Goal: Answer question/provide support

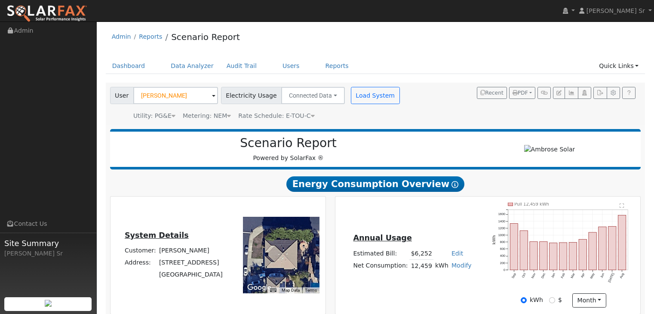
scroll to position [486, 0]
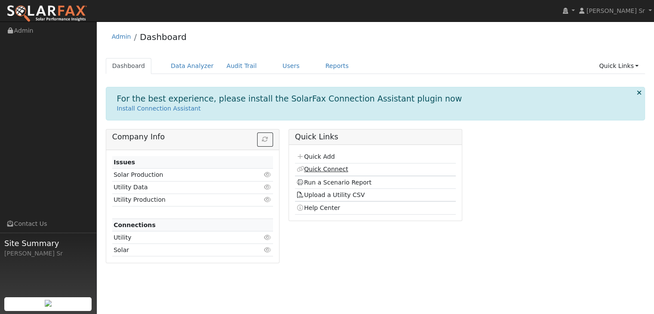
drag, startPoint x: 324, startPoint y: 169, endPoint x: 317, endPoint y: 168, distance: 6.5
click at [317, 168] on link "Quick Connect" at bounding box center [322, 169] width 52 height 7
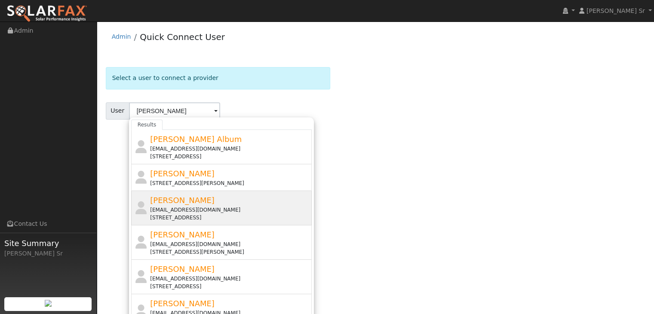
click at [199, 211] on div "jeffandjr82@yahoo.com" at bounding box center [230, 210] width 160 height 8
type input "Jeff Andrade"
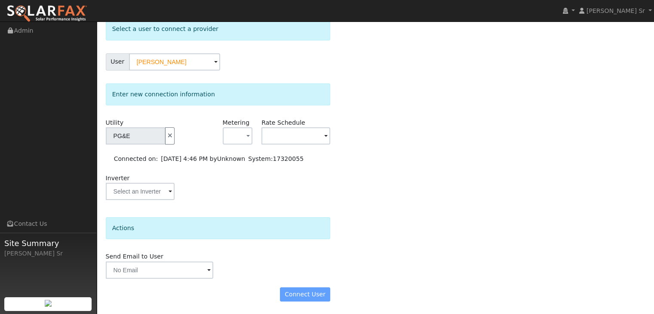
scroll to position [49, 0]
click at [316, 293] on div "Connect User" at bounding box center [218, 295] width 234 height 15
click at [247, 134] on span "button" at bounding box center [248, 137] width 3 height 9
click at [243, 171] on link "NEM" at bounding box center [253, 167] width 60 height 12
click at [325, 135] on span at bounding box center [325, 137] width 3 height 10
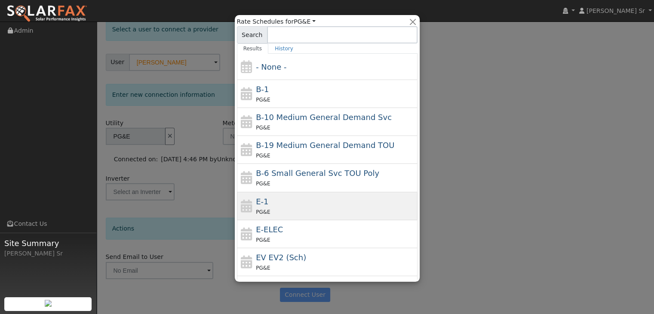
click at [299, 201] on div "E-1 PG&E" at bounding box center [336, 206] width 160 height 21
type input "E-1"
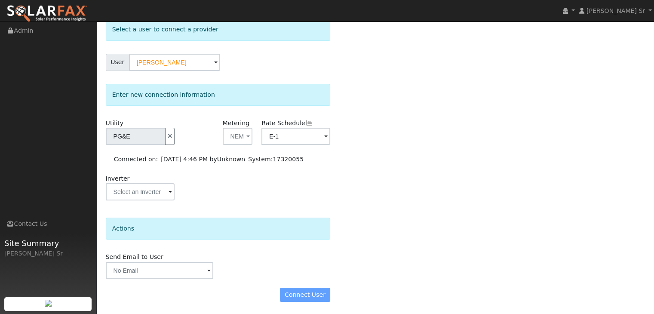
click at [169, 193] on span at bounding box center [170, 193] width 3 height 10
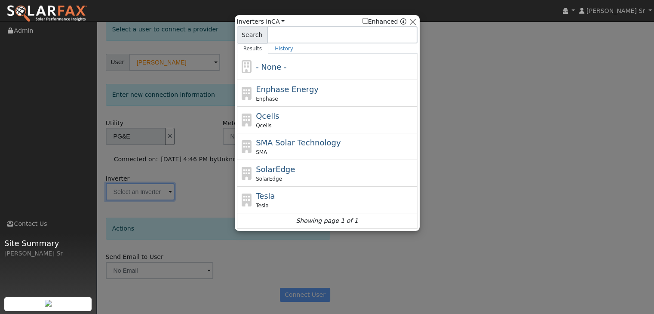
click at [503, 95] on div at bounding box center [327, 157] width 654 height 314
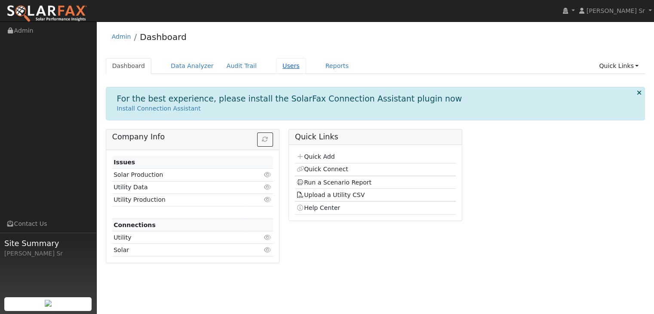
click at [276, 65] on link "Users" at bounding box center [291, 66] width 30 height 16
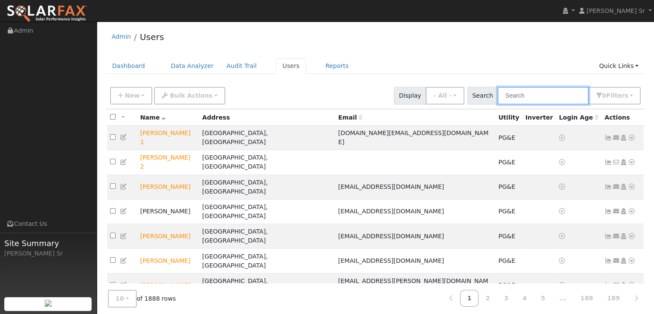
click at [518, 101] on input "text" at bounding box center [543, 96] width 91 height 18
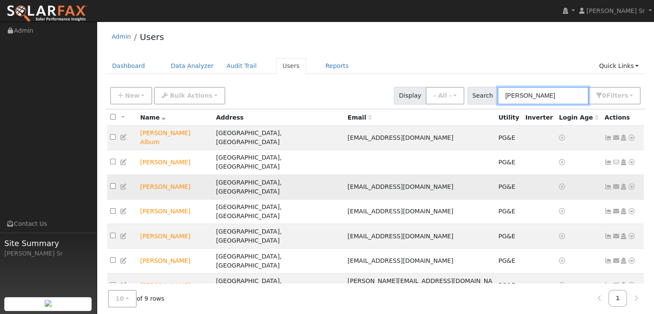
type input "Jeff"
click at [634, 184] on icon at bounding box center [632, 187] width 8 height 6
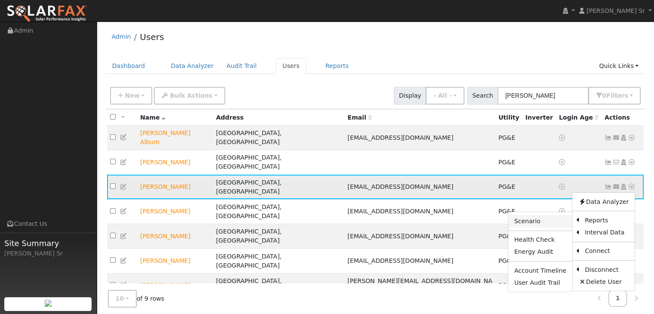
click at [535, 215] on link "Scenario" at bounding box center [541, 221] width 64 height 12
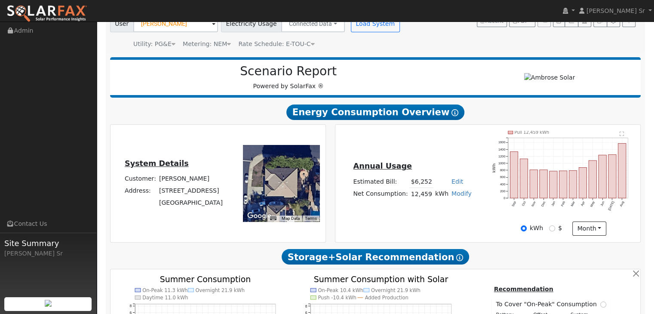
type input "15126"
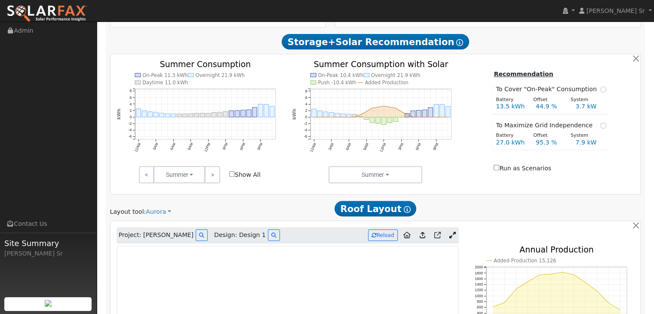
scroll to position [275, 0]
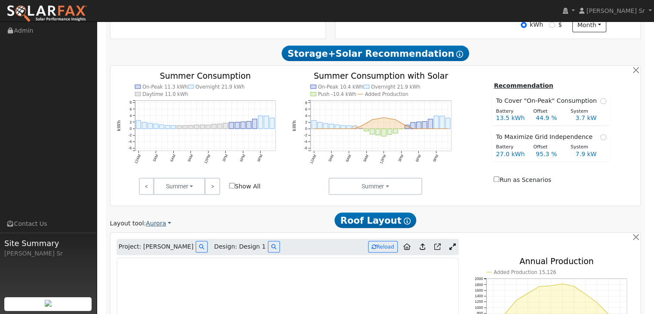
click at [155, 224] on link "Aurora" at bounding box center [158, 223] width 25 height 9
click at [155, 261] on link "Aurora" at bounding box center [174, 263] width 60 height 12
click at [151, 224] on link "Aurora" at bounding box center [158, 223] width 25 height 9
click at [158, 262] on link "Aurora" at bounding box center [174, 263] width 60 height 12
click at [148, 224] on link "Aurora" at bounding box center [158, 223] width 25 height 9
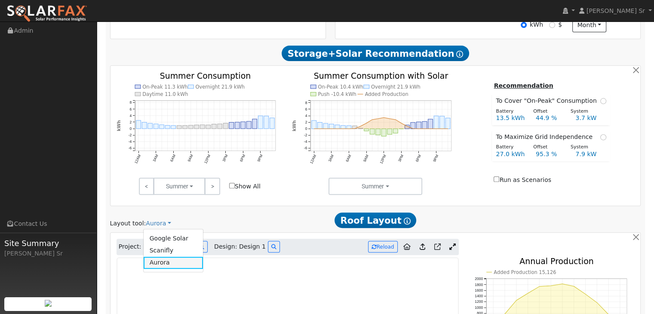
click at [155, 260] on link "Aurora" at bounding box center [174, 263] width 60 height 12
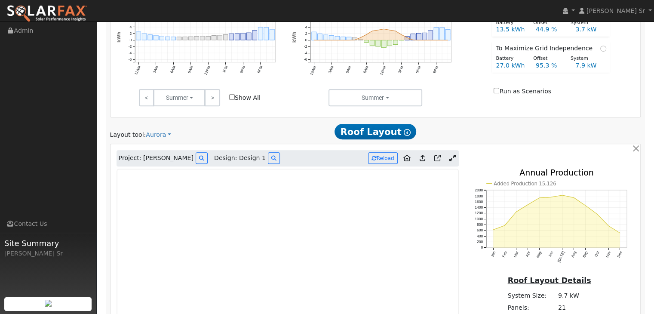
scroll to position [367, 0]
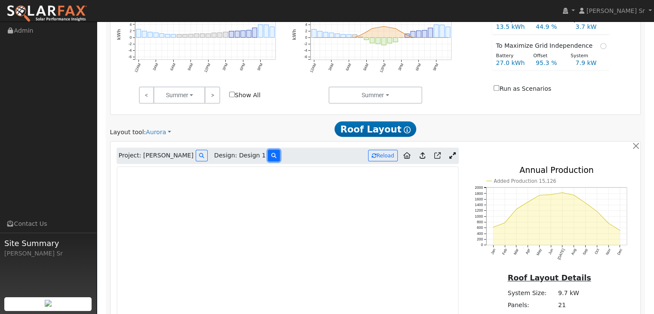
click at [271, 155] on icon at bounding box center [273, 155] width 5 height 5
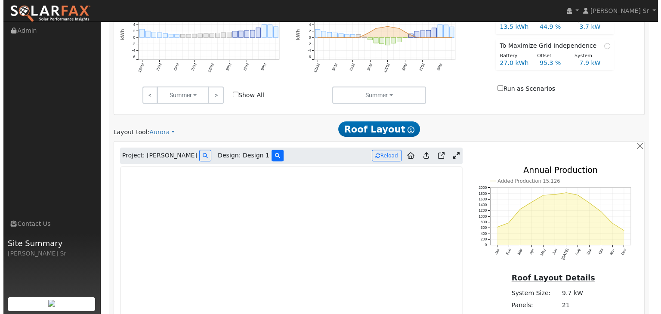
scroll to position [367, 0]
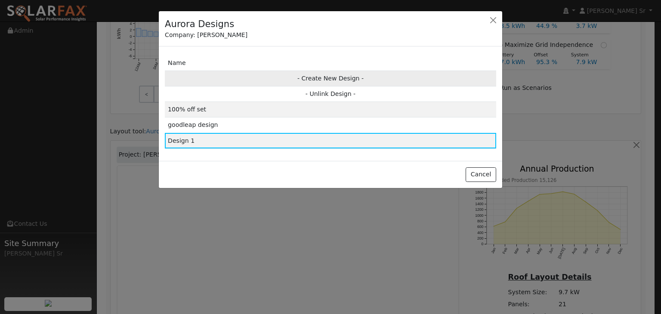
drag, startPoint x: 341, startPoint y: 77, endPoint x: 326, endPoint y: 77, distance: 15.1
click at [326, 77] on td "- Create New Design -" at bounding box center [330, 78] width 331 height 15
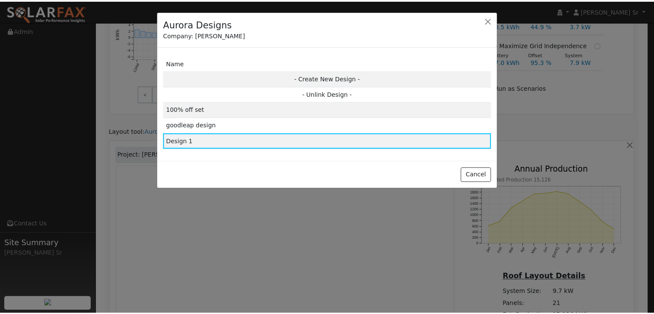
scroll to position [368, 0]
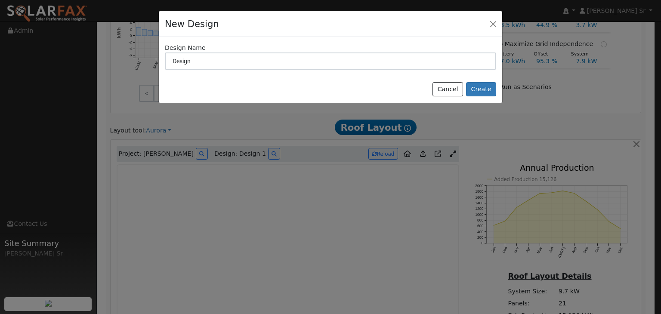
click at [326, 77] on div "Cancel Create" at bounding box center [330, 89] width 343 height 27
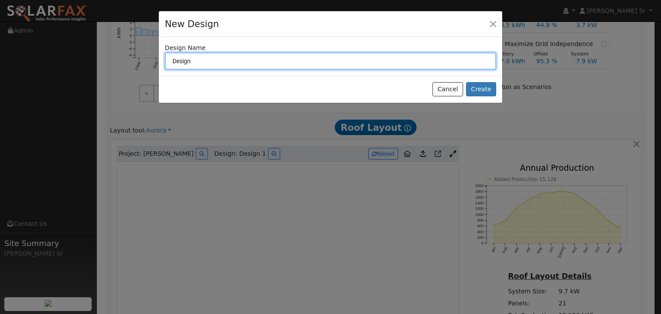
drag, startPoint x: 206, startPoint y: 62, endPoint x: 153, endPoint y: 61, distance: 52.5
drag, startPoint x: 153, startPoint y: 61, endPoint x: 304, endPoint y: 54, distance: 151.1
click at [304, 54] on input "Design" at bounding box center [330, 60] width 331 height 17
drag, startPoint x: 192, startPoint y: 61, endPoint x: 172, endPoint y: 63, distance: 20.3
drag, startPoint x: 172, startPoint y: 63, endPoint x: 215, endPoint y: 61, distance: 43.1
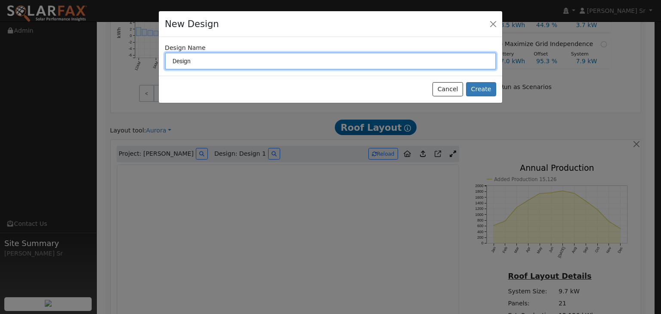
click at [215, 61] on input "Design" at bounding box center [330, 60] width 331 height 17
type input "D"
type input "Goodleap smaller"
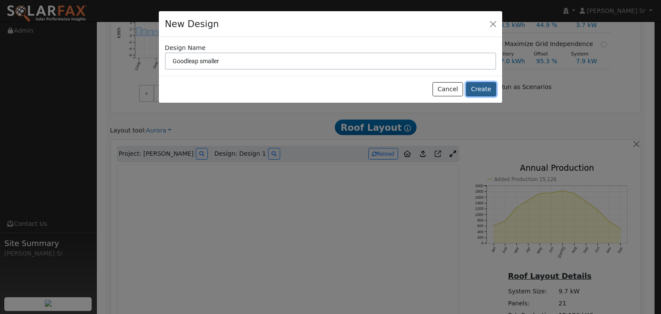
click at [478, 91] on button "Create" at bounding box center [481, 89] width 30 height 15
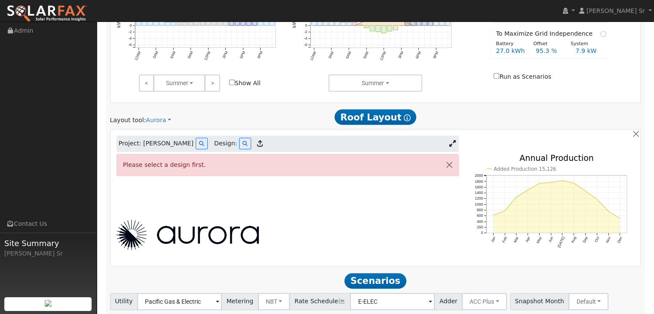
scroll to position [379, 0]
click at [243, 143] on icon at bounding box center [245, 143] width 5 height 5
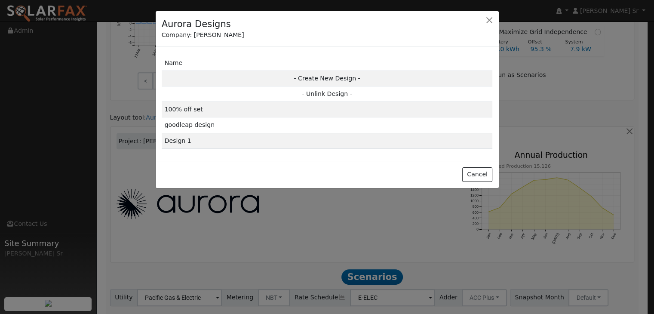
scroll to position [379, 0]
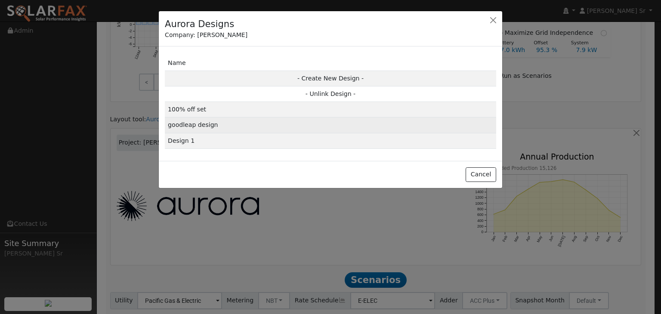
click at [244, 123] on td "goodleap design" at bounding box center [330, 124] width 331 height 15
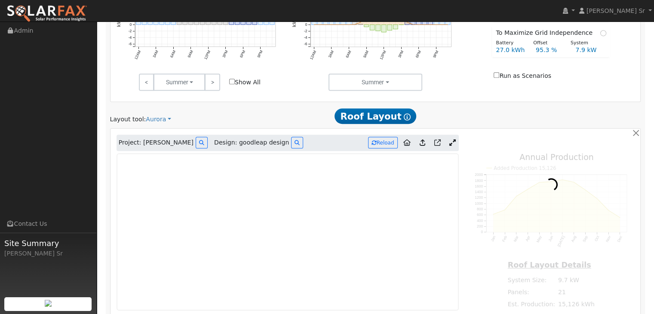
type input "21747"
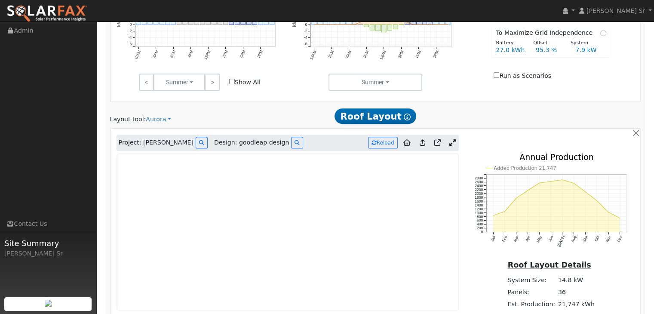
click at [453, 139] on link at bounding box center [453, 142] width 12 height 13
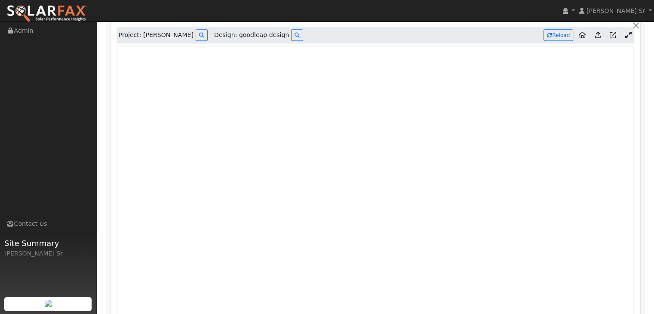
scroll to position [487, 0]
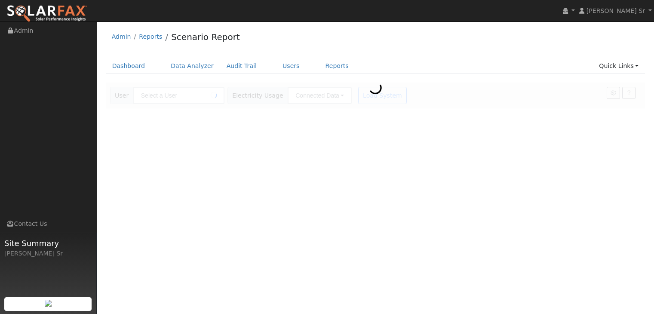
type input "[PERSON_NAME]"
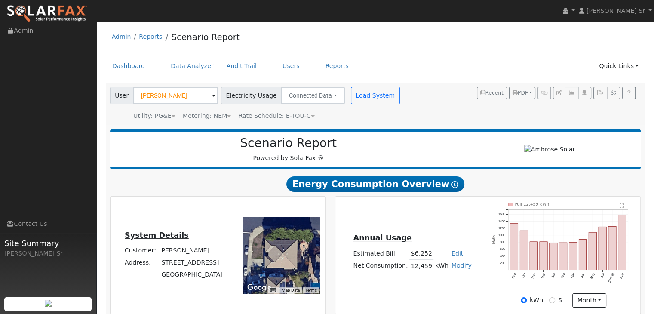
type input "21747"
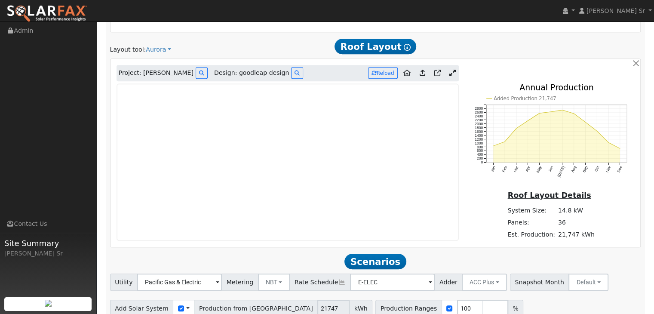
scroll to position [449, 0]
click at [450, 73] on icon at bounding box center [453, 73] width 6 height 6
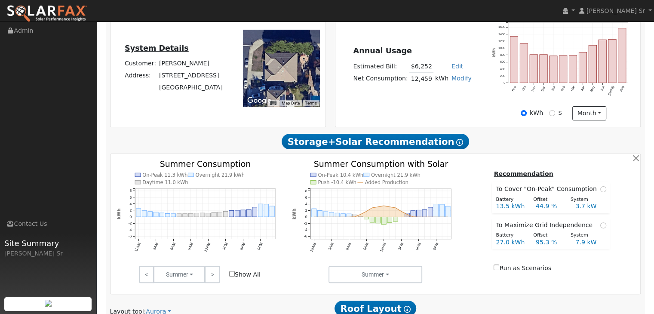
type input "21747"
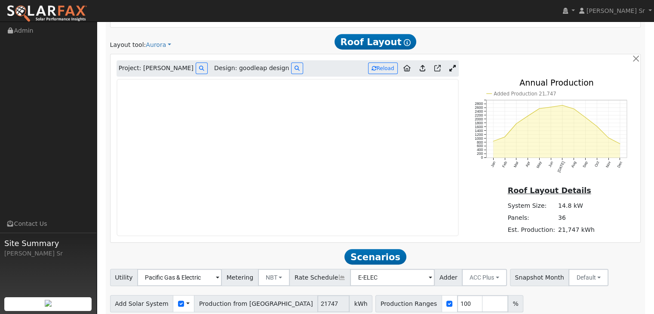
scroll to position [454, 0]
click at [451, 67] on icon at bounding box center [453, 68] width 6 height 6
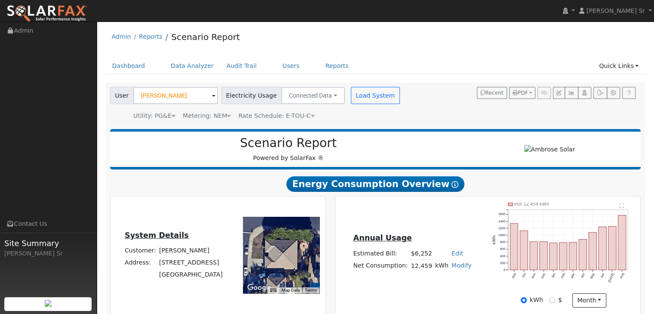
type input "21747"
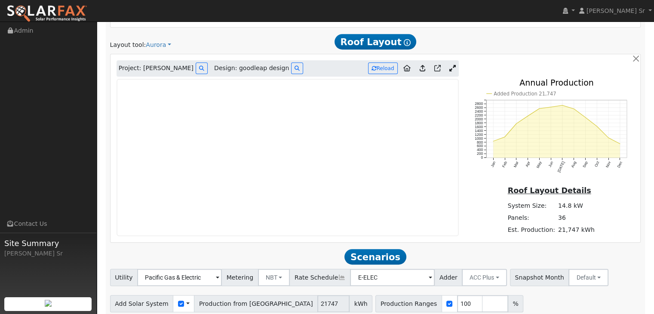
scroll to position [473, 0]
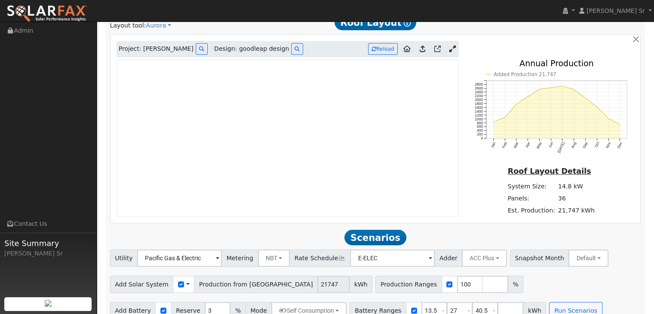
click at [451, 50] on icon at bounding box center [453, 49] width 6 height 6
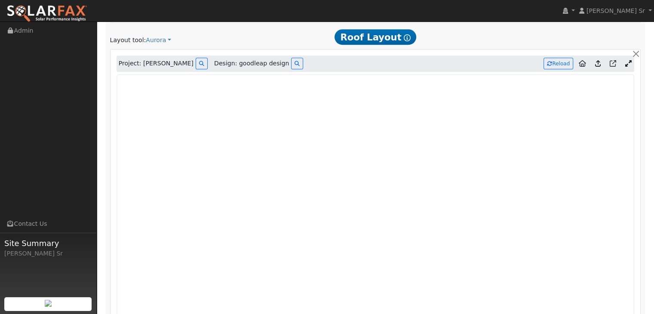
scroll to position [456, 0]
